Goal: Communication & Community: Answer question/provide support

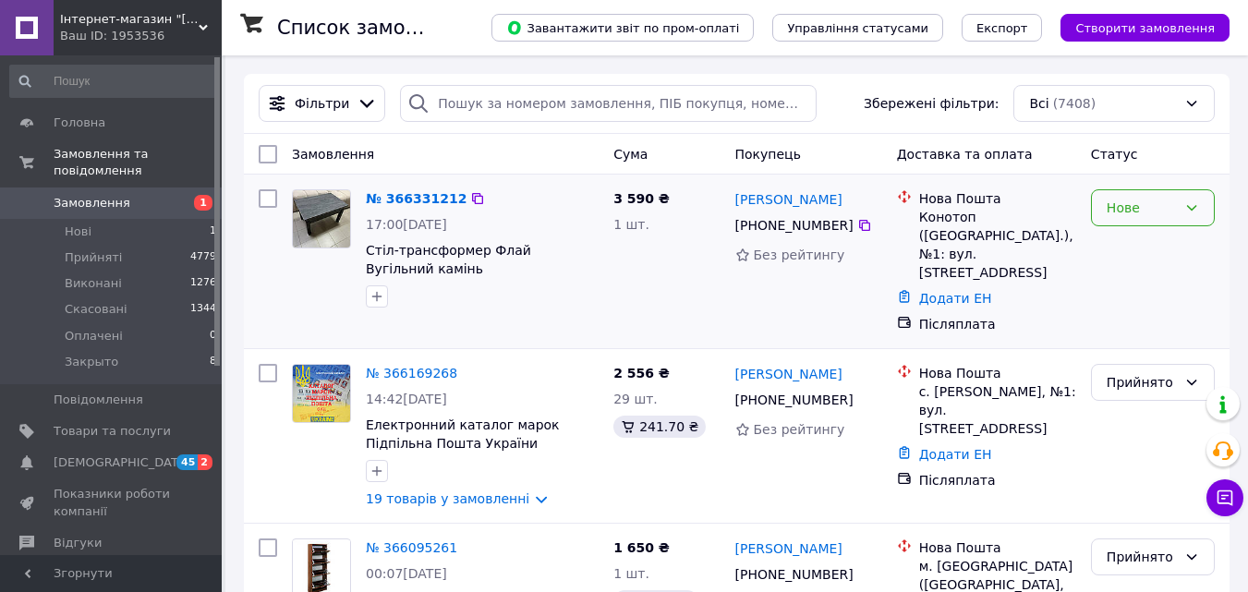
click at [1190, 207] on icon at bounding box center [1191, 207] width 15 height 15
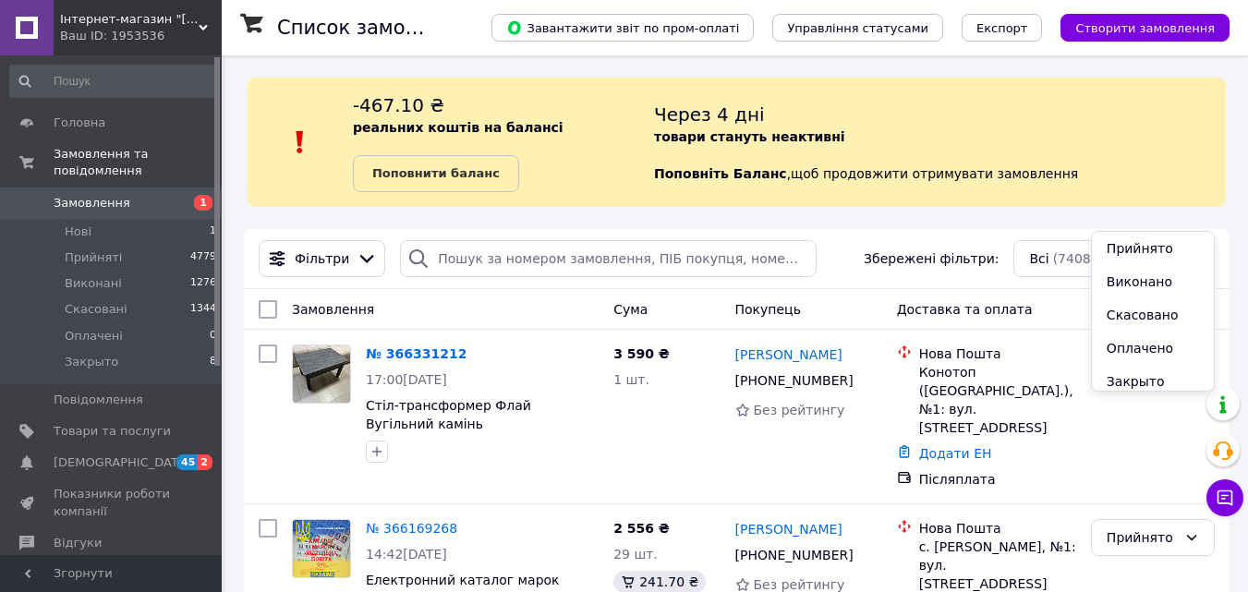
click at [1133, 242] on li "Прийнято" at bounding box center [1153, 248] width 122 height 33
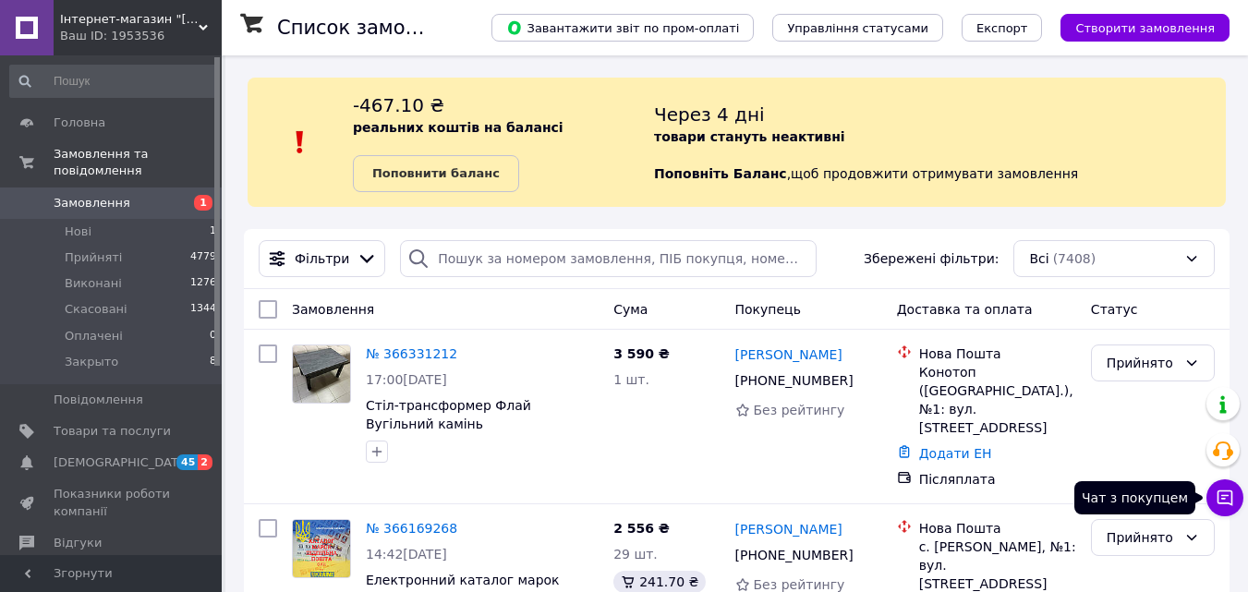
click at [1233, 497] on icon at bounding box center [1225, 498] width 18 height 18
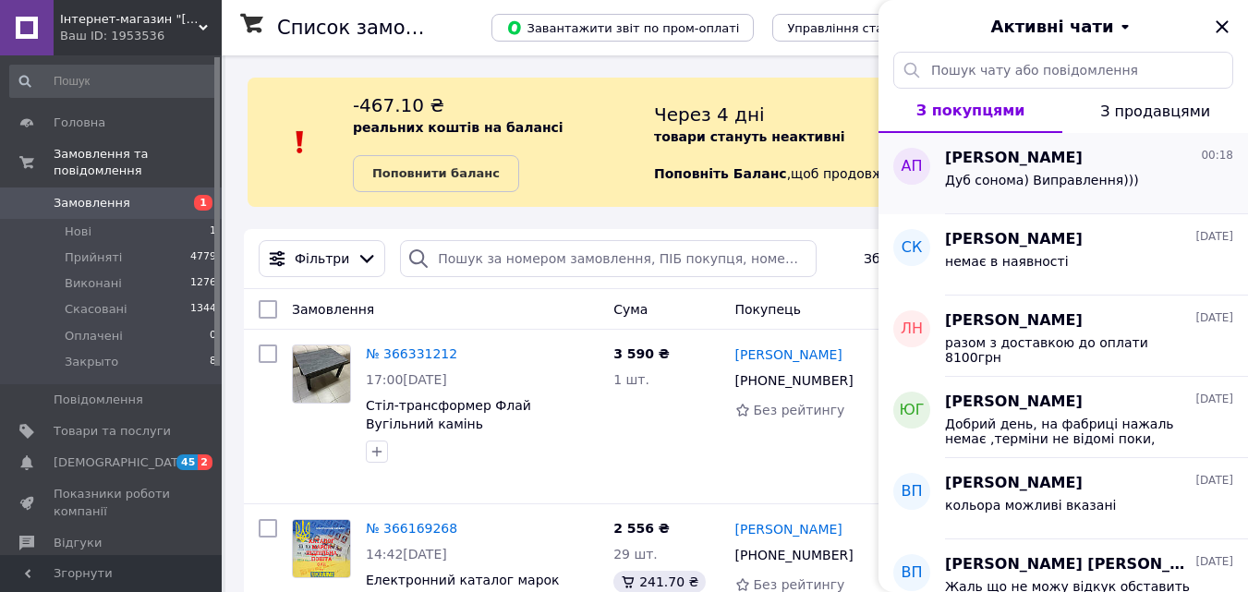
click at [1054, 174] on span "Дуб сонома) Виправлення)))" at bounding box center [1042, 180] width 194 height 15
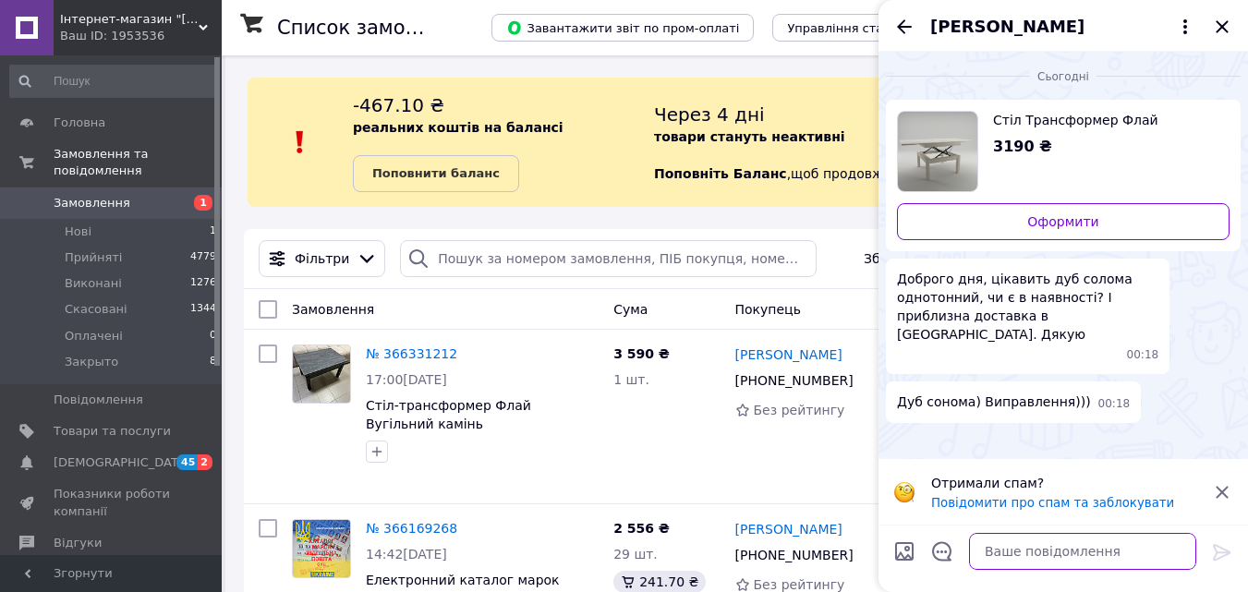
click at [1041, 555] on textarea at bounding box center [1082, 551] width 227 height 37
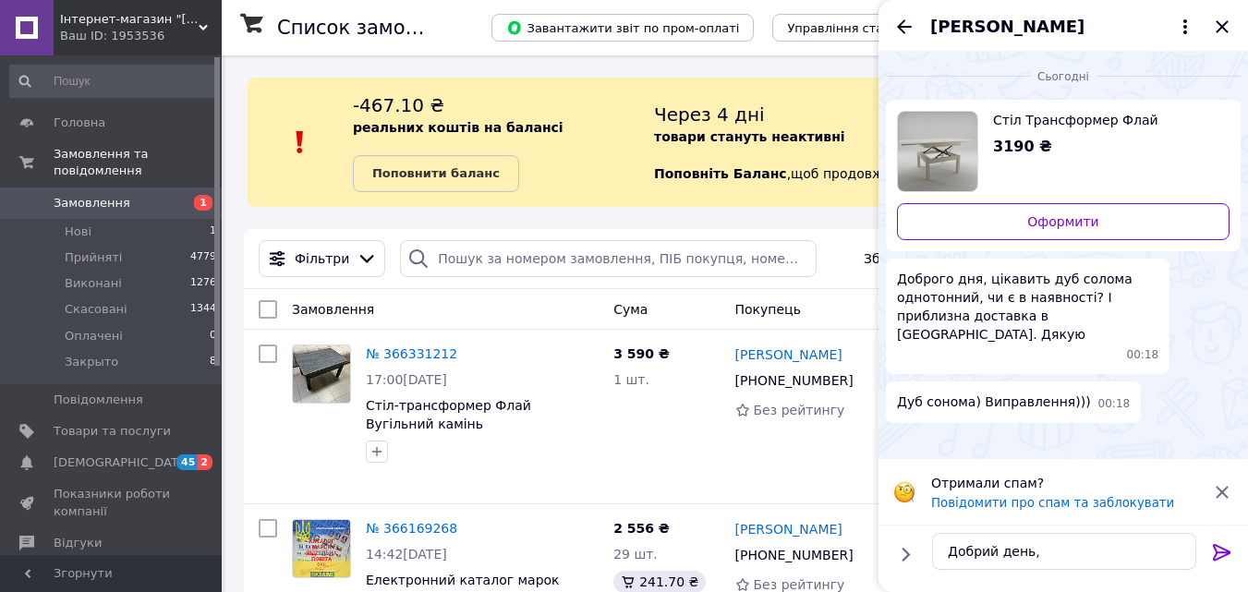
drag, startPoint x: 1039, startPoint y: 554, endPoint x: 1172, endPoint y: 408, distance: 197.5
click at [1162, 406] on div "Сьогодні Стіл Трансформер Флай 3190 ₴ Оформити Доброго дня, цікавить дуб солома…" at bounding box center [1062, 241] width 369 height 379
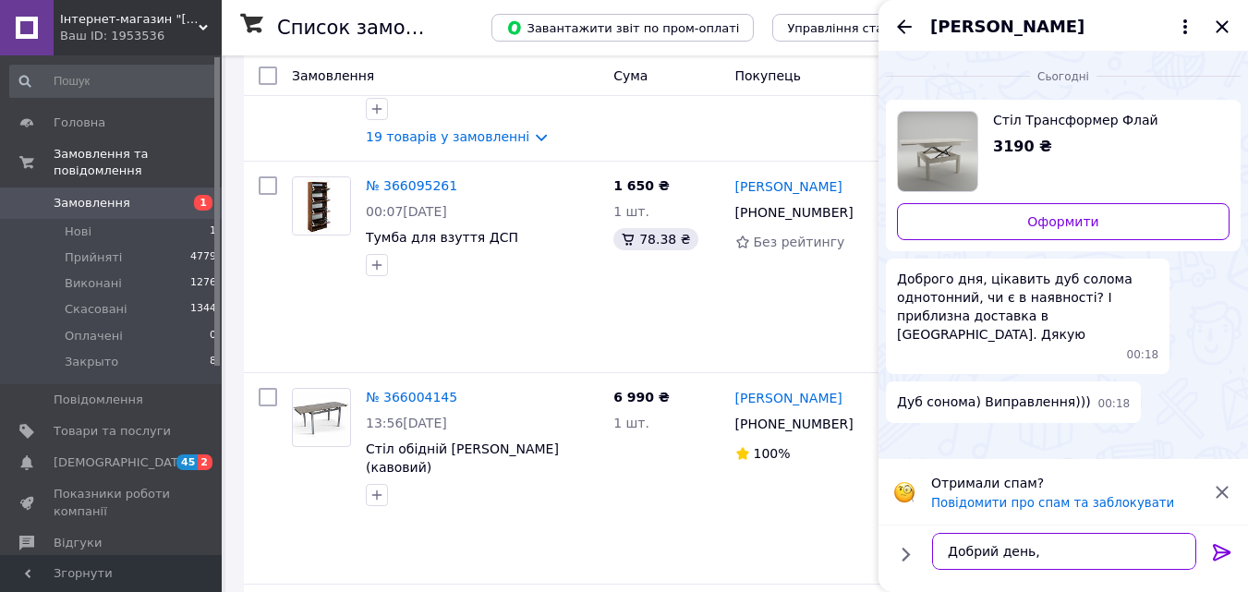
click at [1059, 547] on textarea "Добрий день," at bounding box center [1064, 551] width 264 height 37
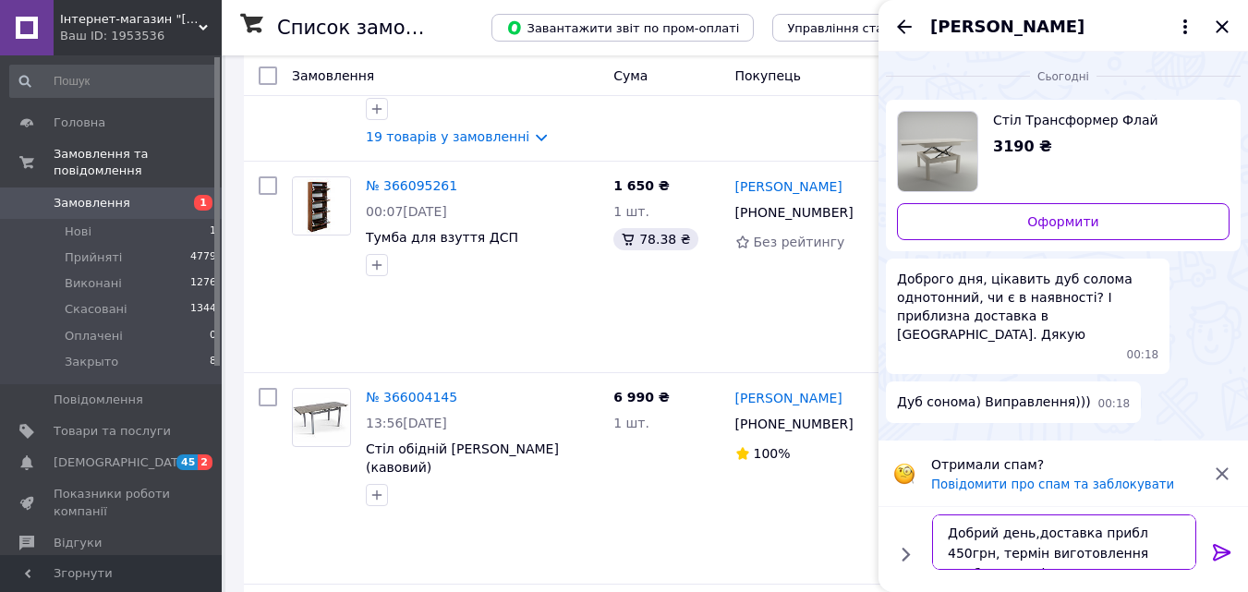
type textarea "Добрий день,доставка прибл 450грн, термін виготовлення прибл 2 тижні"
click at [1216, 545] on icon at bounding box center [1222, 552] width 18 height 17
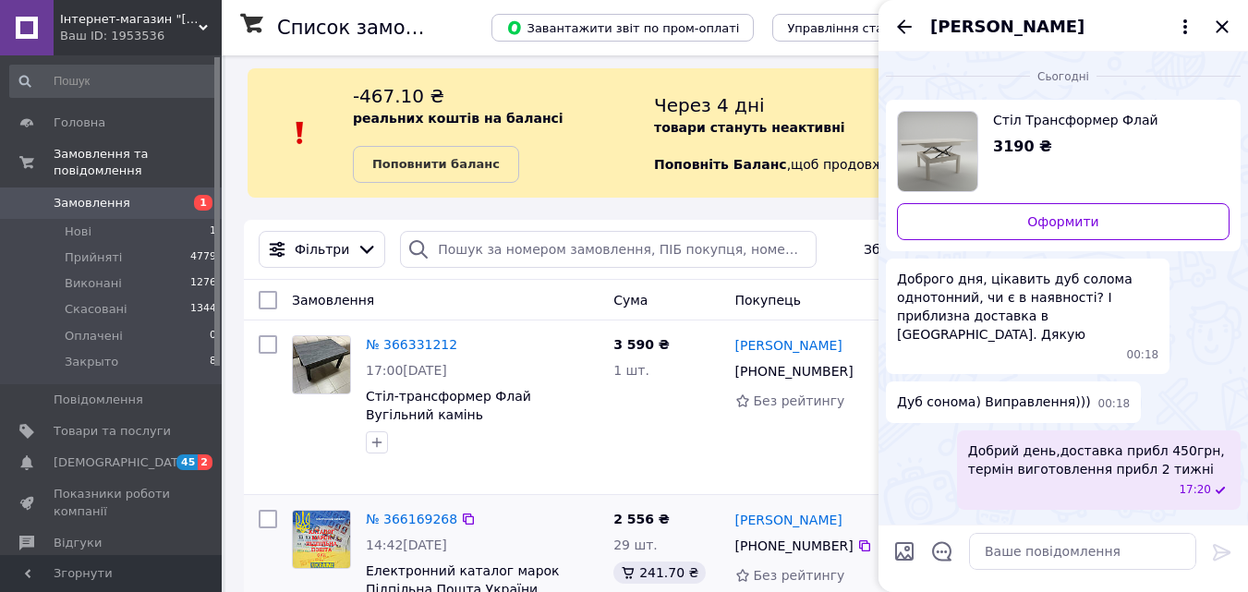
scroll to position [0, 0]
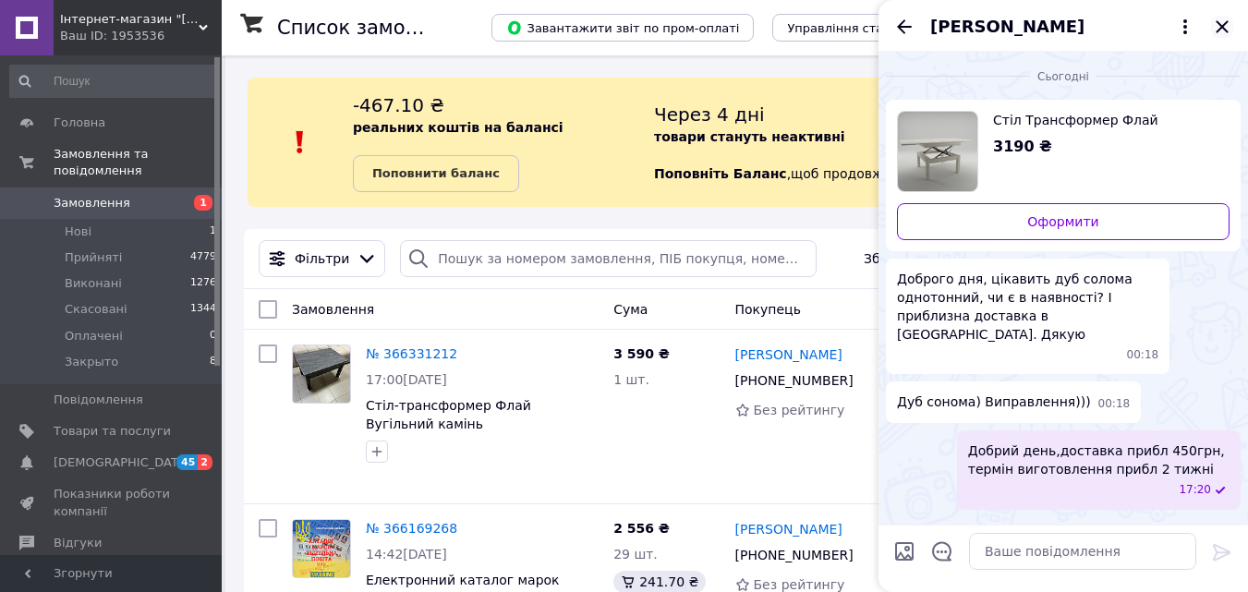
click at [1219, 23] on icon "Закрити" at bounding box center [1222, 26] width 12 height 12
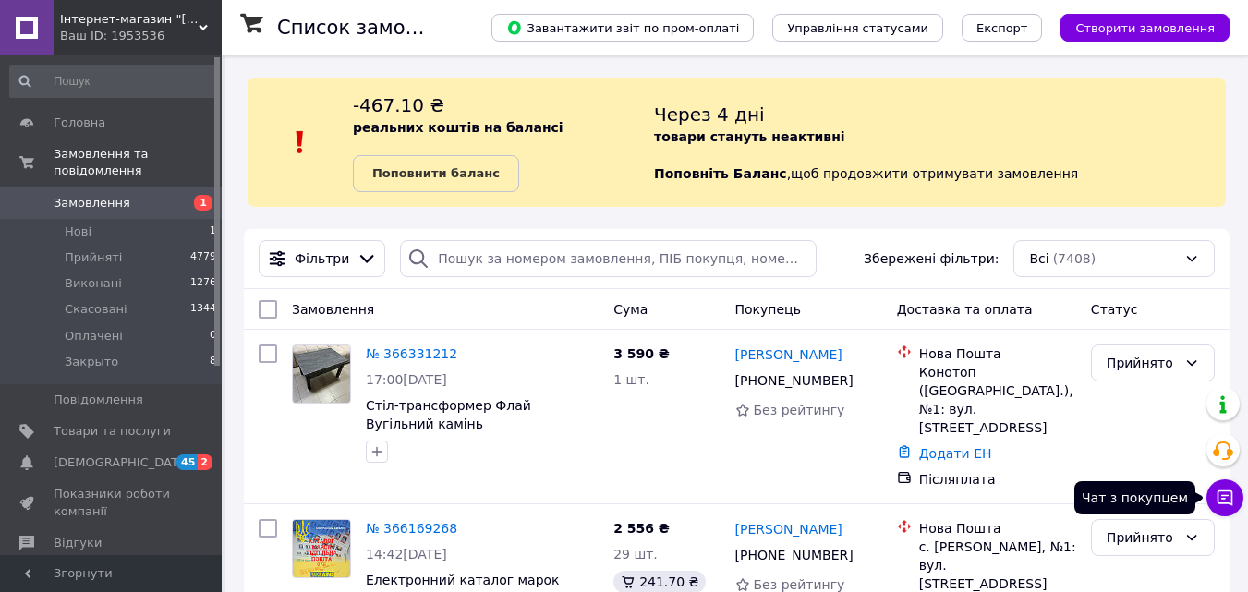
click at [1223, 501] on icon at bounding box center [1225, 498] width 18 height 18
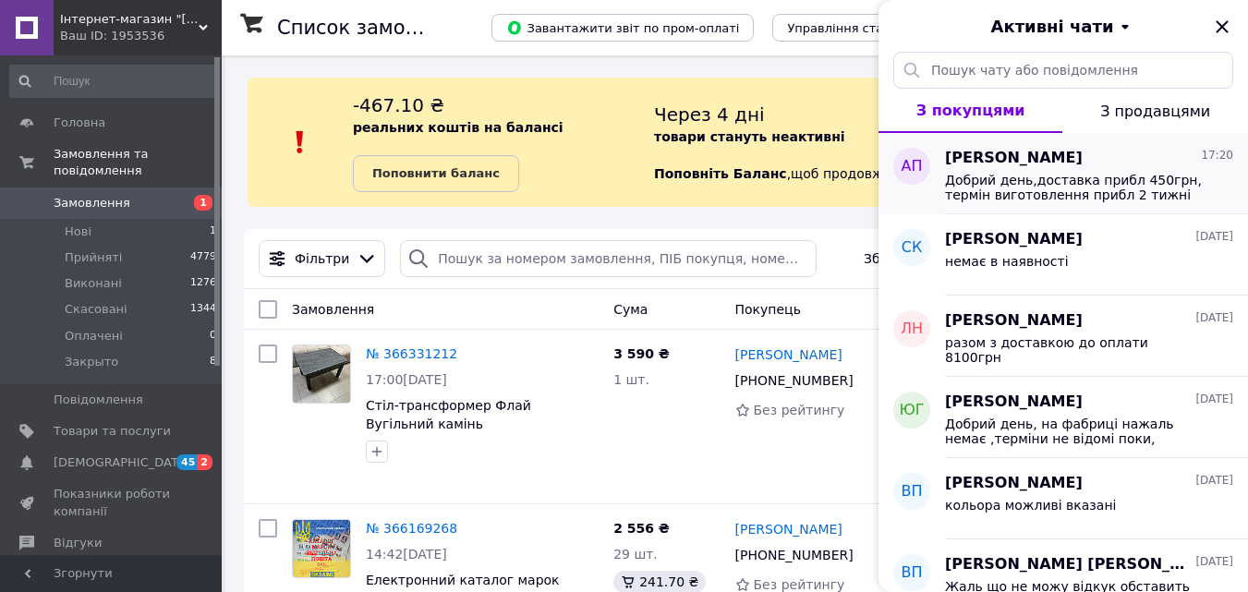
click at [1057, 178] on span "Добрий день,доставка прибл 450грн, термін виготовлення прибл 2 тижні" at bounding box center [1076, 188] width 262 height 30
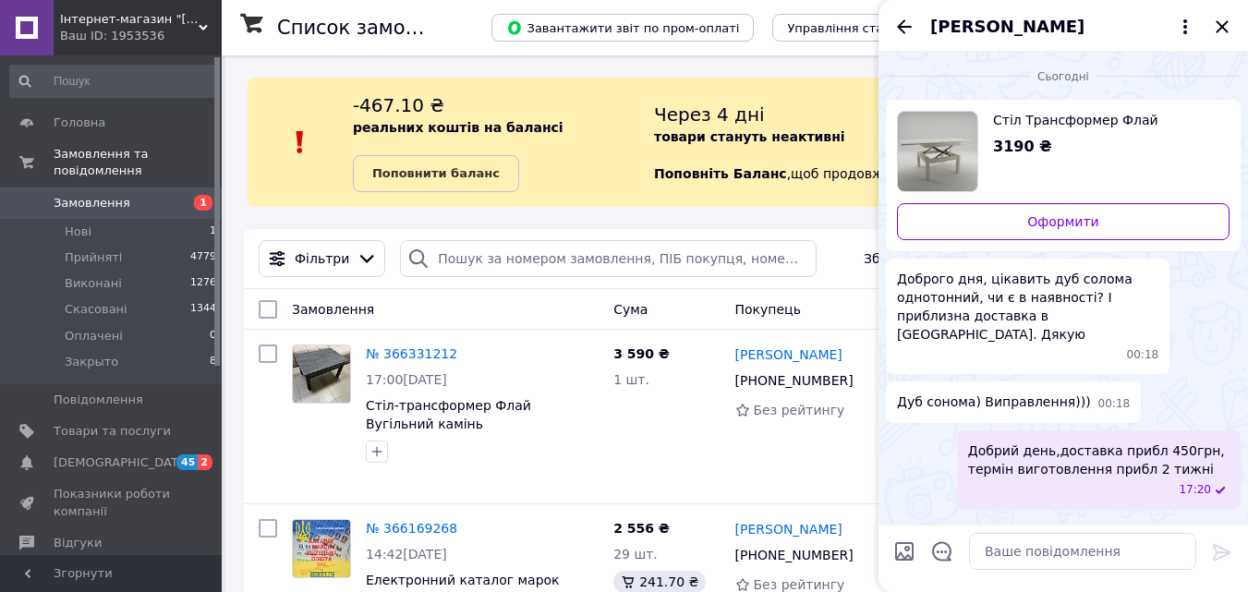
click at [981, 22] on span "[PERSON_NAME]" at bounding box center [1007, 27] width 154 height 24
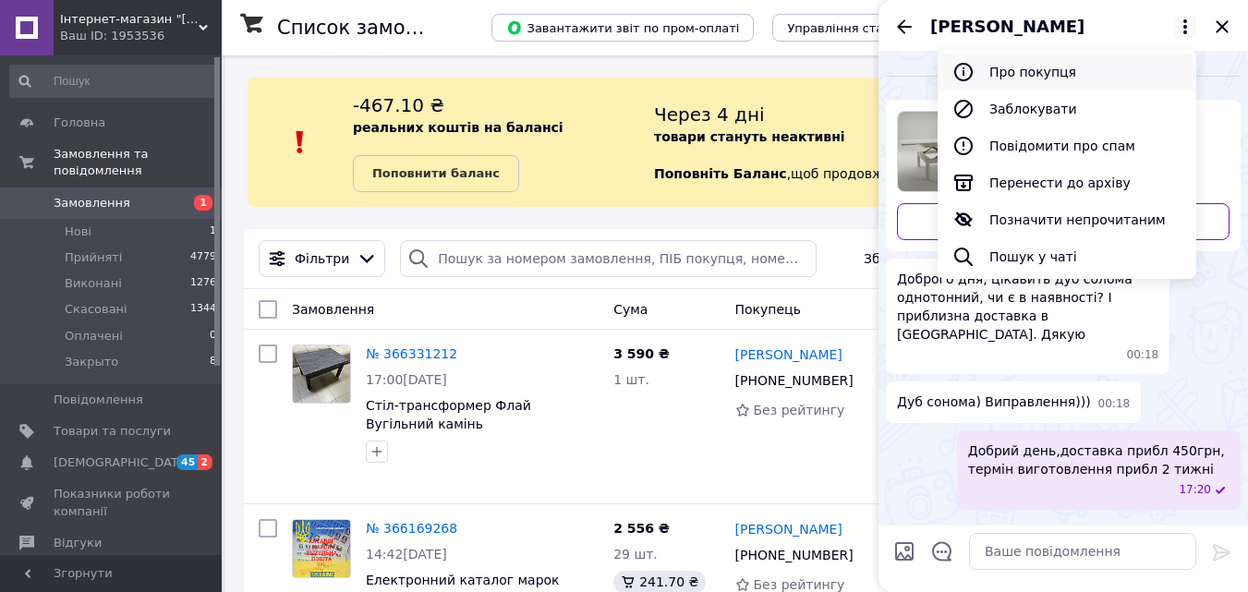
click at [1042, 80] on button "Про покупця" at bounding box center [1067, 72] width 259 height 37
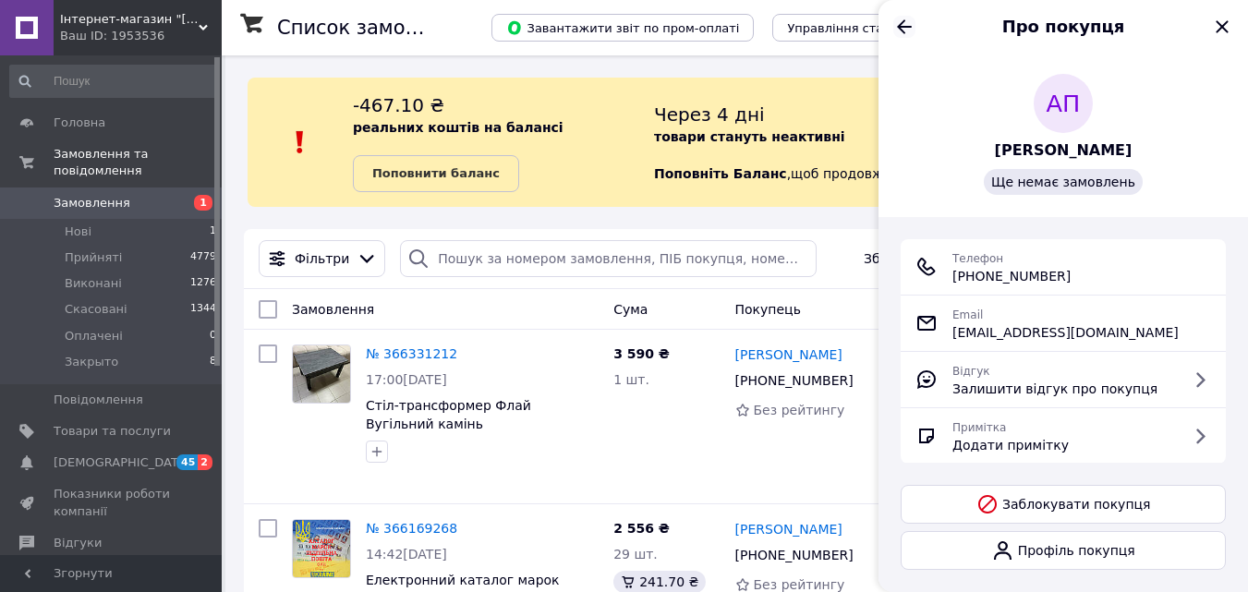
click at [896, 30] on icon "Назад" at bounding box center [904, 27] width 22 height 22
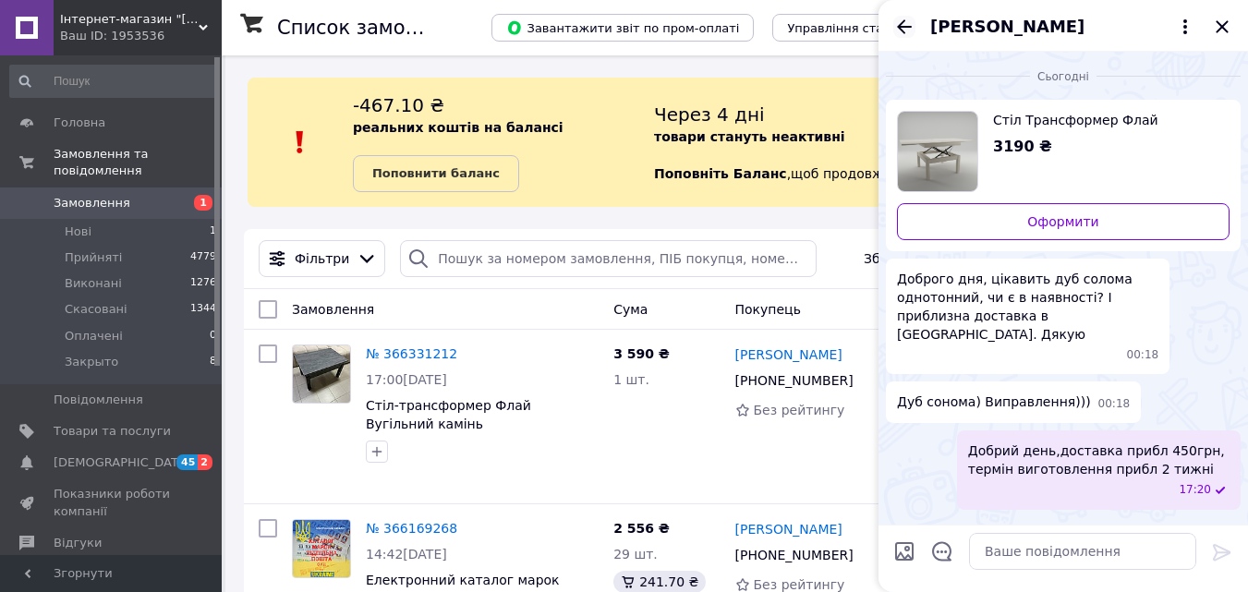
click at [900, 23] on icon "Назад" at bounding box center [904, 27] width 22 height 22
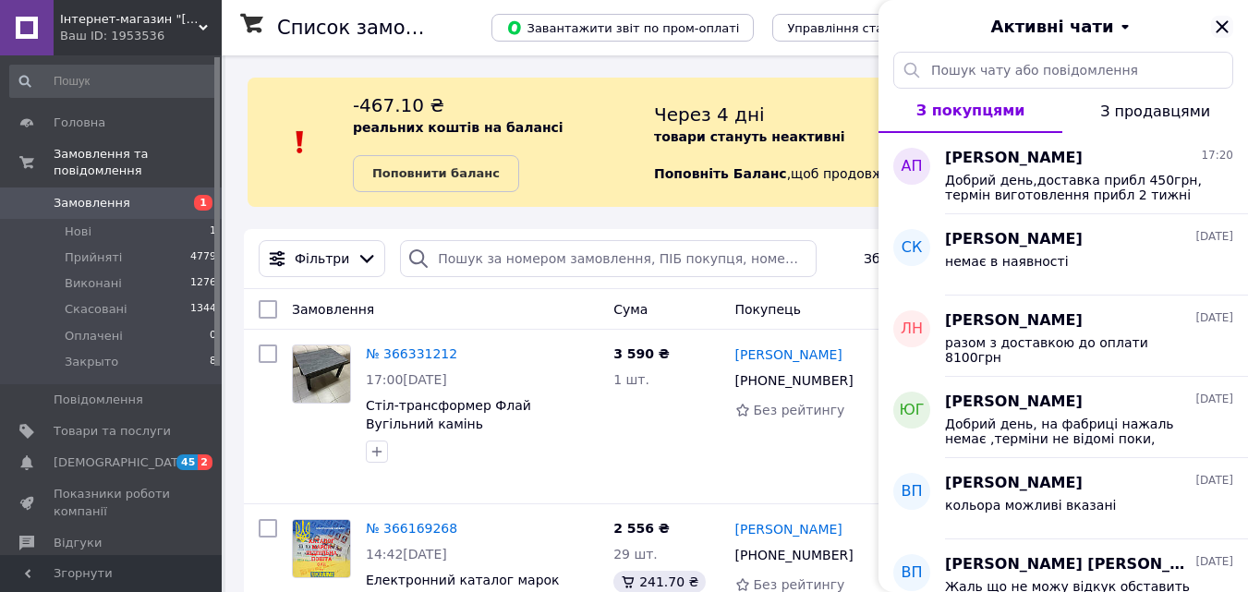
click at [1212, 22] on div "Активні чати" at bounding box center [1062, 26] width 369 height 52
click at [1230, 21] on icon "Закрити" at bounding box center [1222, 27] width 22 height 22
